Goal: Task Accomplishment & Management: Manage account settings

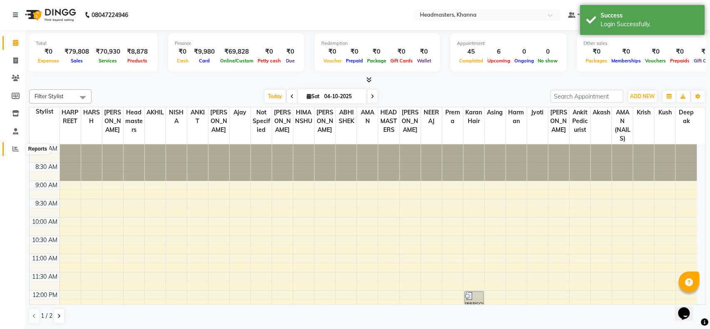
click at [12, 147] on icon at bounding box center [15, 149] width 6 height 6
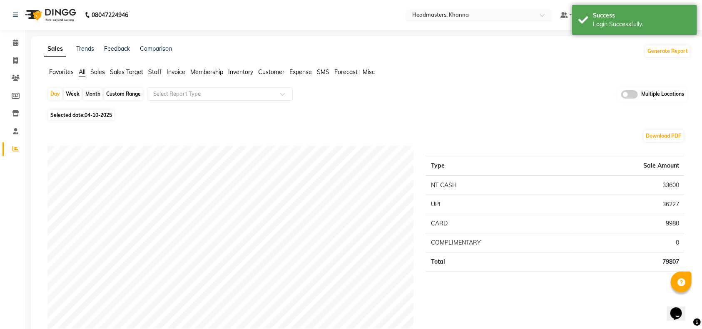
click at [453, 13] on input "text" at bounding box center [470, 16] width 121 height 8
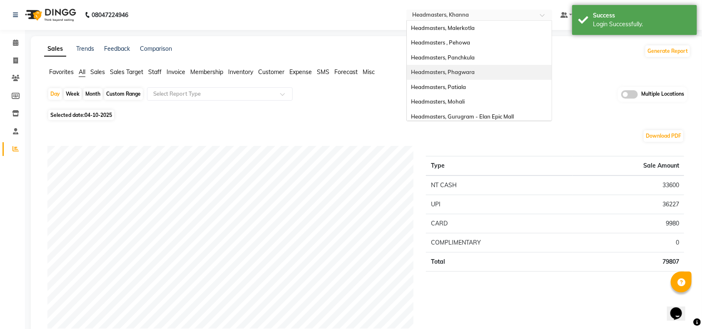
click at [475, 74] on span "Headmasters, Phagwara" at bounding box center [443, 72] width 64 height 7
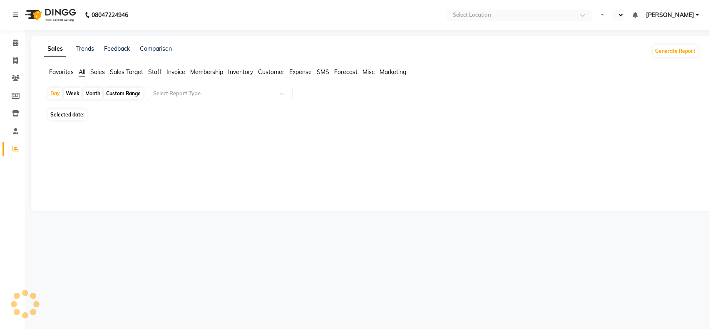
select select "en"
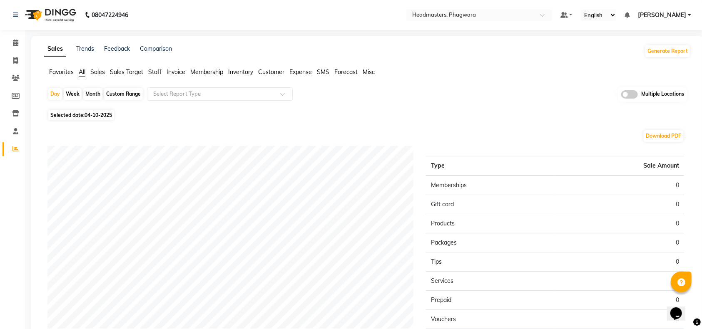
click at [99, 73] on span "Sales" at bounding box center [97, 71] width 15 height 7
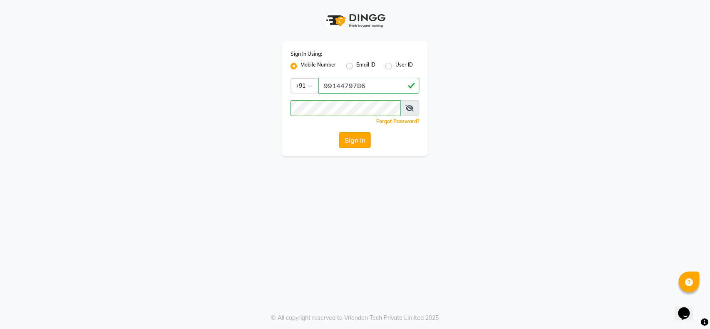
click at [352, 141] on button "Sign In" at bounding box center [355, 140] width 32 height 16
